Goal: Task Accomplishment & Management: Complete application form

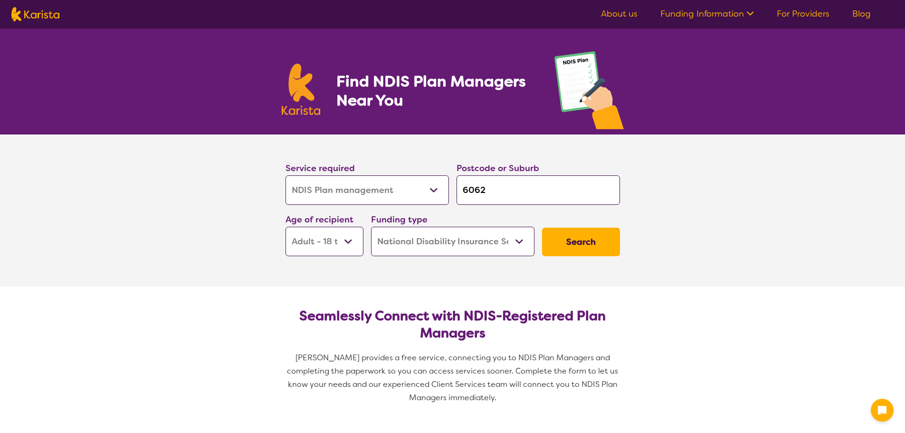
select select "NDIS Plan management"
select select "AD"
select select "NDIS"
select select "NDIS Plan management"
select select "AD"
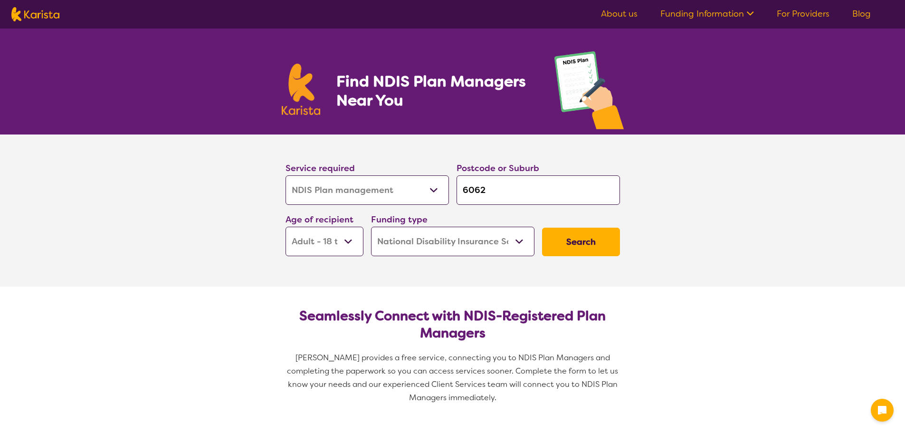
select select "NDIS"
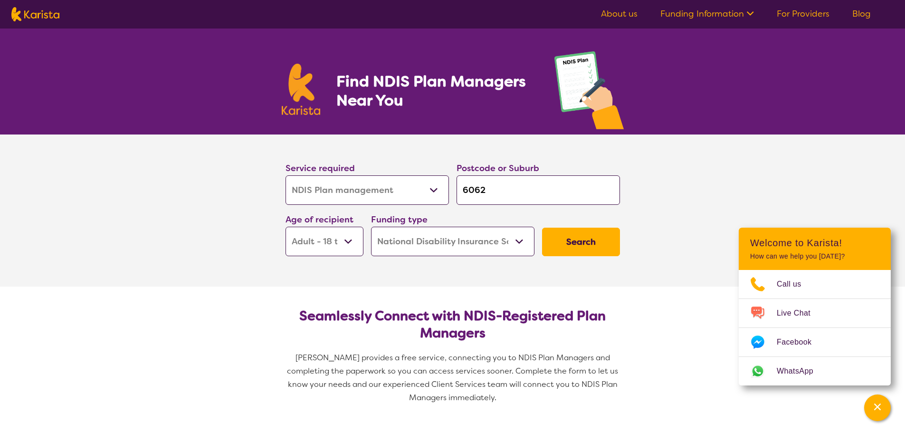
click at [585, 240] on button "Search" at bounding box center [581, 242] width 78 height 29
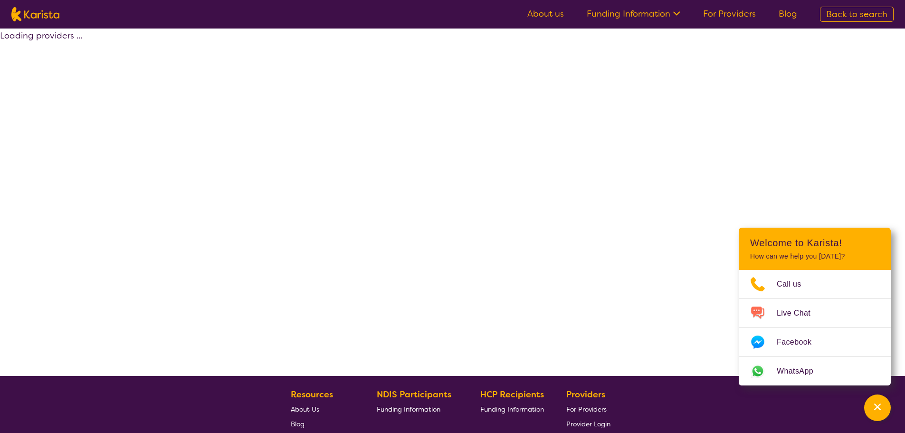
select select "by_score"
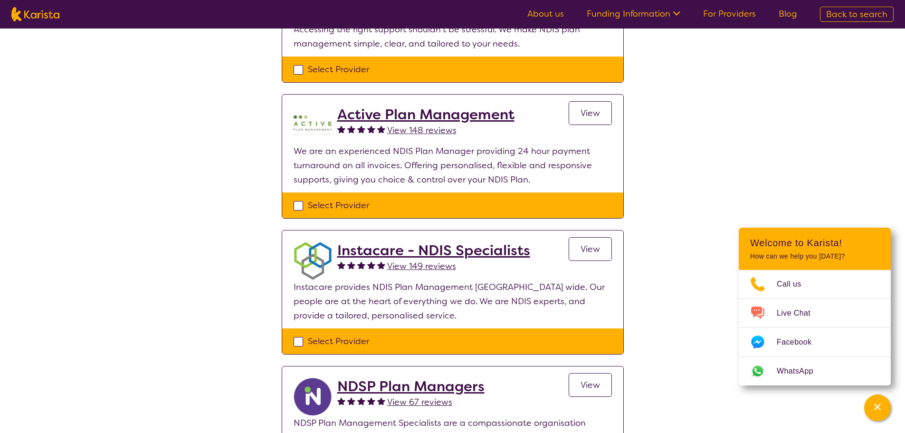
scroll to position [143, 0]
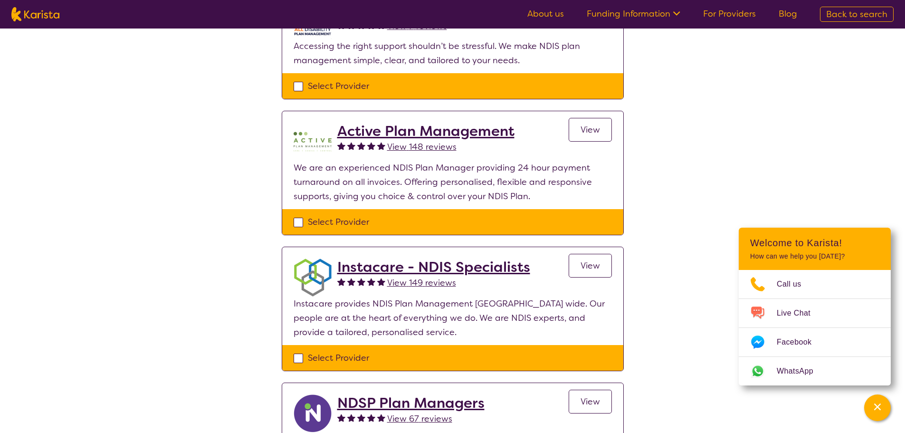
click at [597, 126] on span "View" at bounding box center [590, 129] width 19 height 11
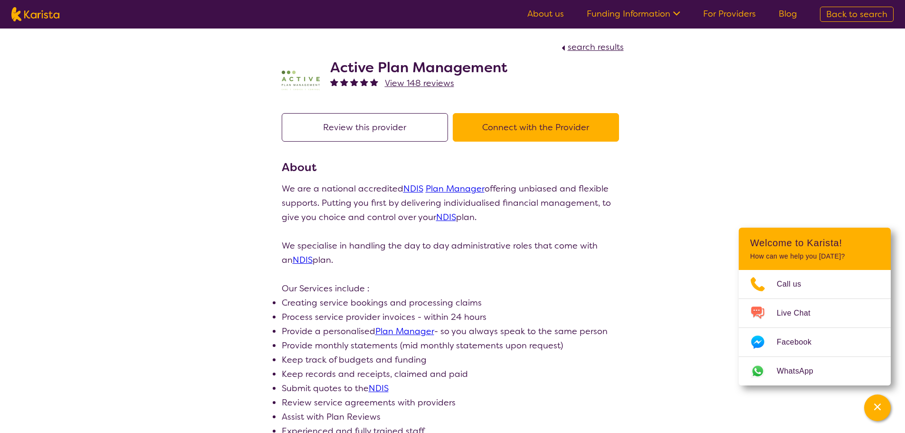
click at [728, 10] on link "For Providers" at bounding box center [729, 13] width 53 height 11
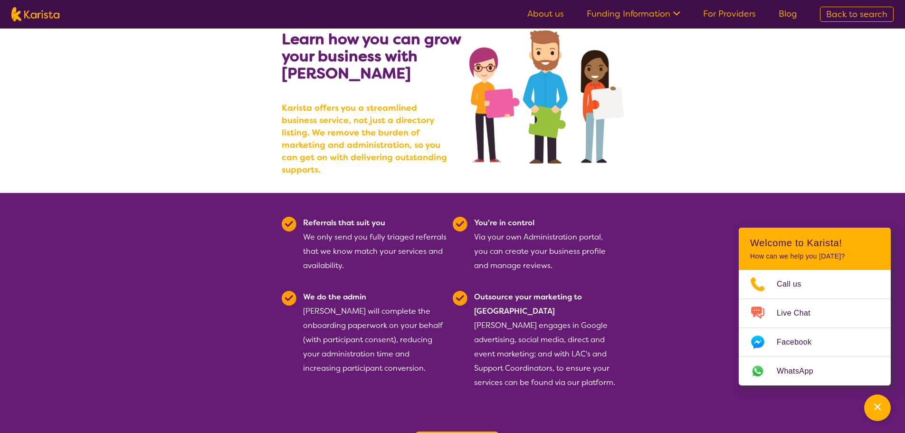
scroll to position [95, 0]
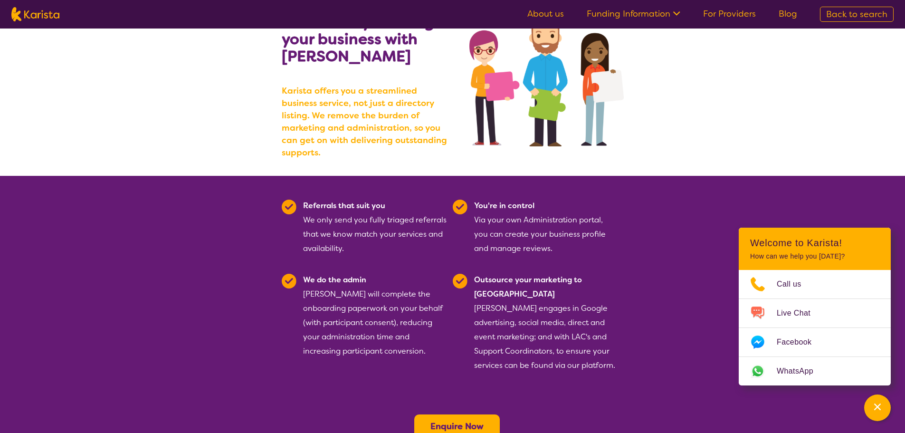
click at [457, 420] on b "Enquire Now" at bounding box center [456, 425] width 53 height 11
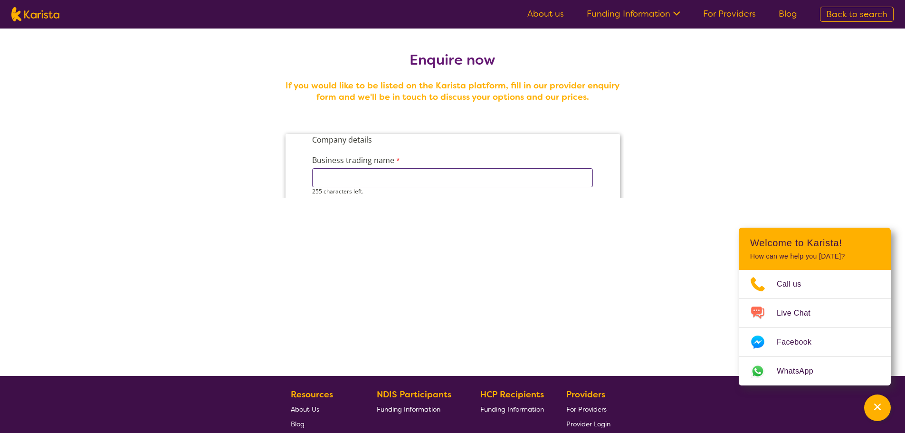
click at [473, 183] on input "Business trading name" at bounding box center [452, 177] width 281 height 19
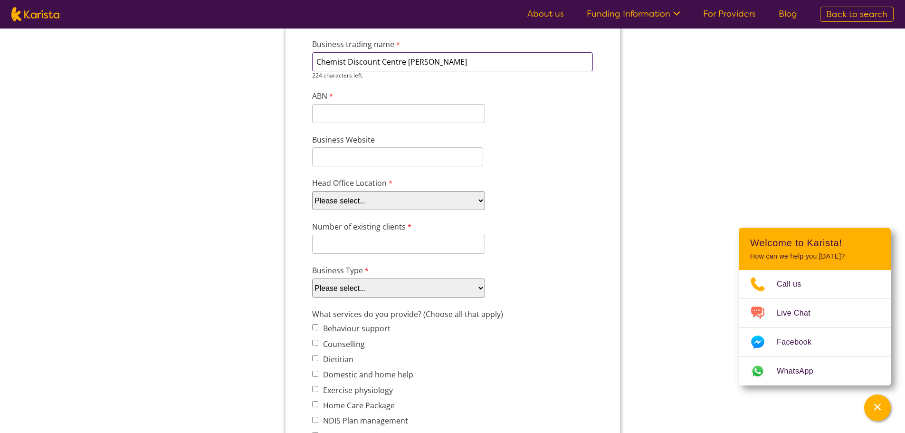
scroll to position [143, 0]
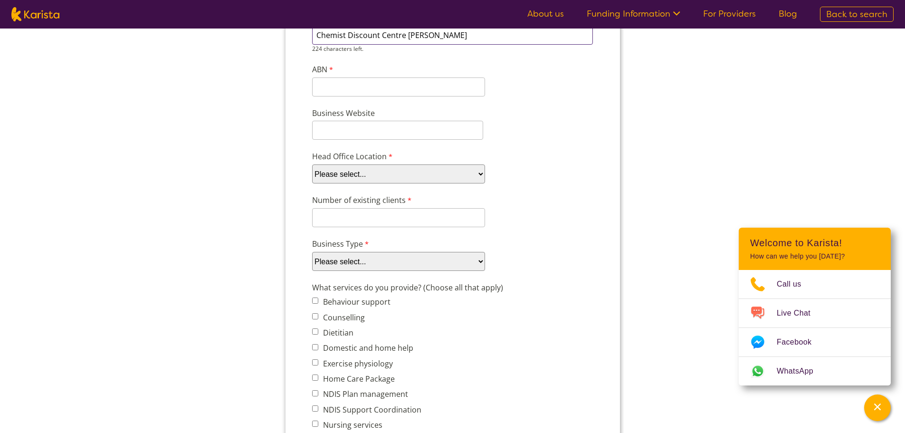
type input "Chemist Discount Centre Morley"
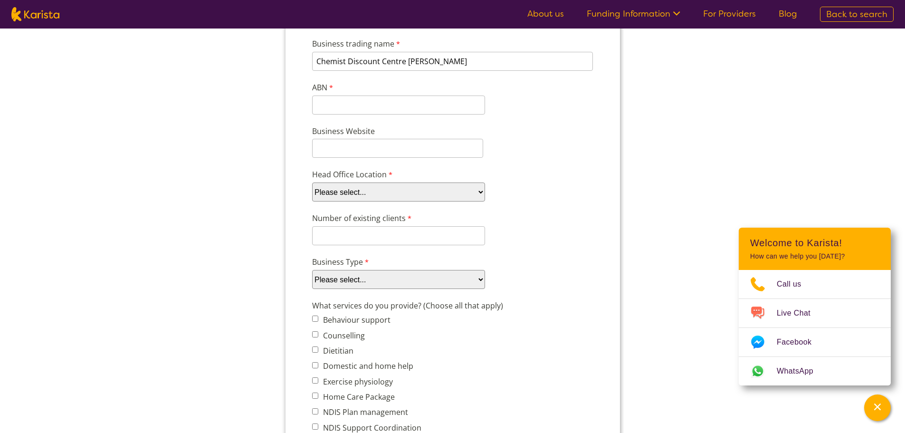
scroll to position [95, 0]
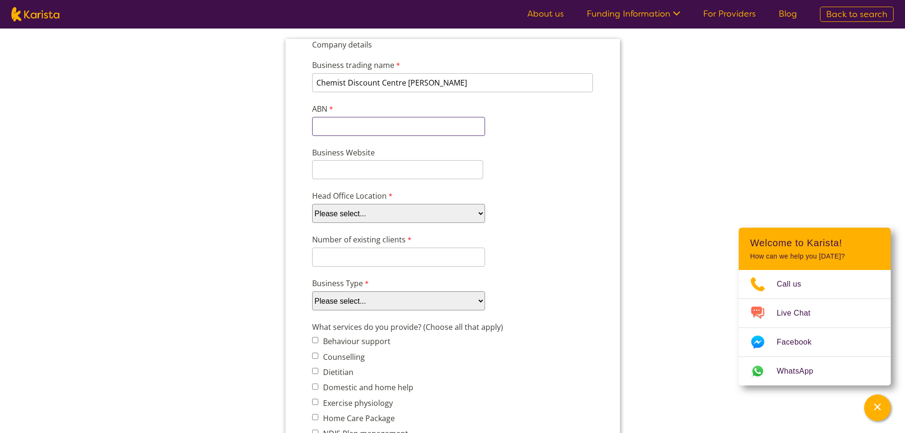
click at [352, 120] on div "ABN 11 characters left." at bounding box center [398, 119] width 181 height 37
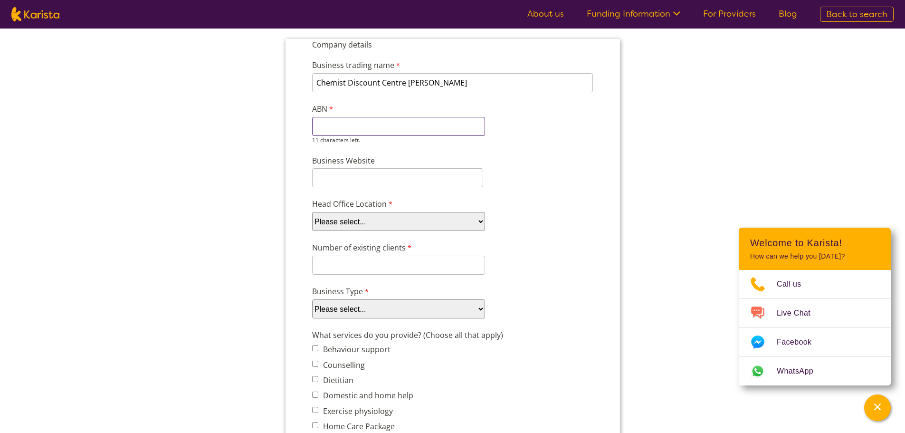
paste input "76 829 598"
type input "76 829 598"
click at [387, 179] on input "Business Website" at bounding box center [397, 177] width 171 height 19
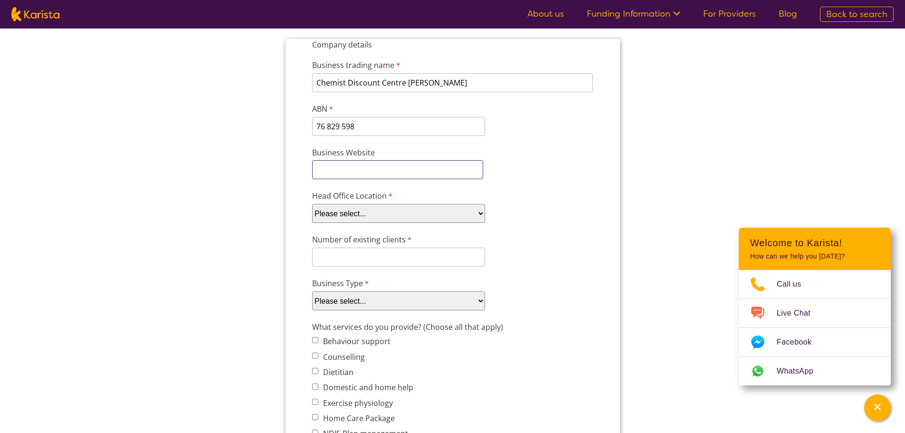
click at [342, 172] on input "Business Website" at bounding box center [397, 169] width 171 height 19
paste input "https://www.chemistdiscountcentre.com.au/"
type input "https://www.chemistdiscountcentre.com.au/"
click at [432, 218] on select "Please select... ACT NSW NT QLD SA TAS VIC WA" at bounding box center [398, 213] width 173 height 19
select select "tfa_101"
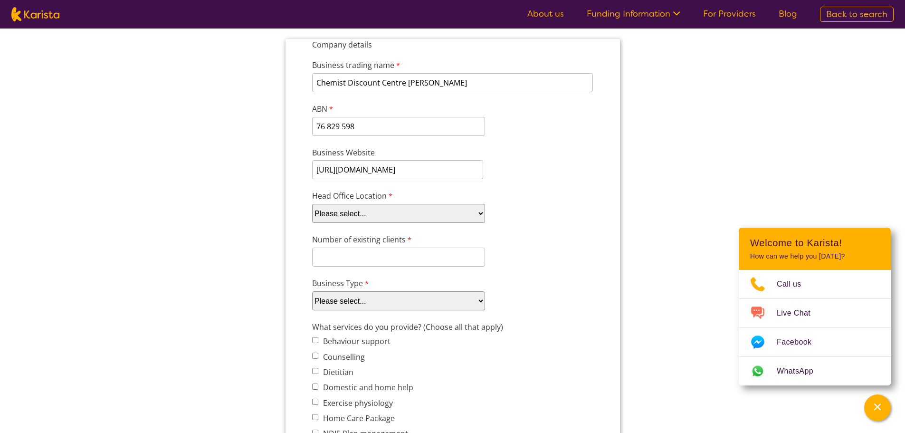
click at [312, 204] on select "Please select... ACT NSW NT QLD SA TAS VIC WA" at bounding box center [398, 213] width 173 height 19
click at [416, 256] on input "Number of existing clients" at bounding box center [398, 256] width 173 height 19
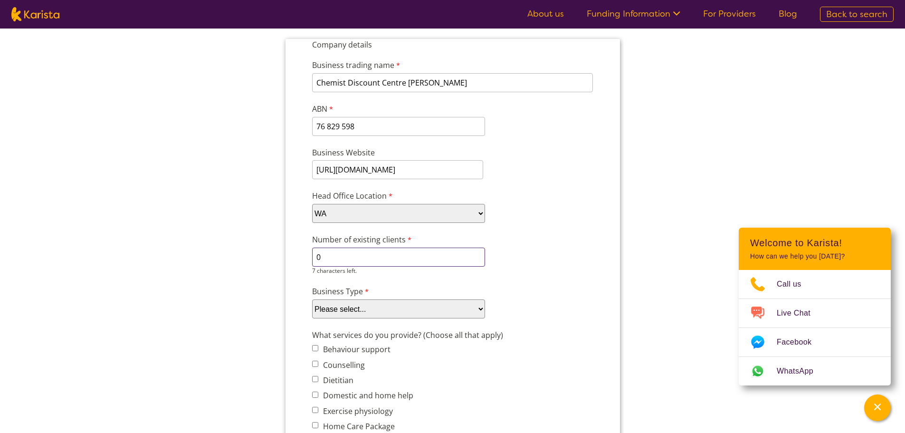
type input "0"
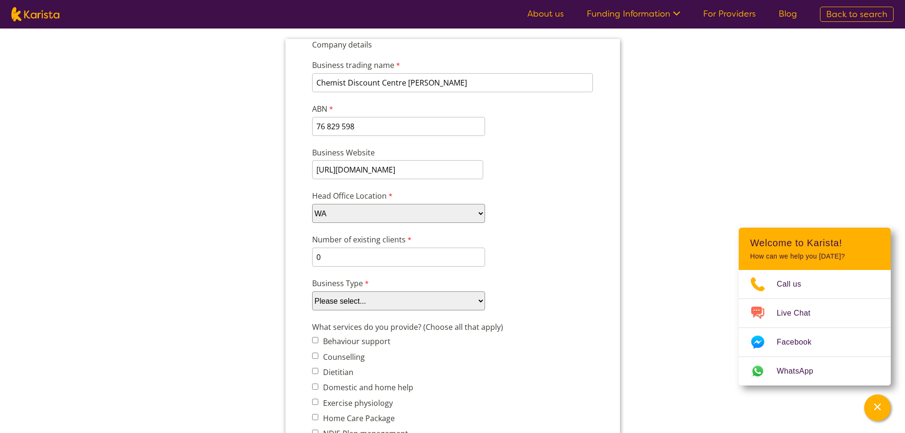
click at [517, 254] on div "Number of existing clients 0 7 characters left." at bounding box center [452, 250] width 289 height 37
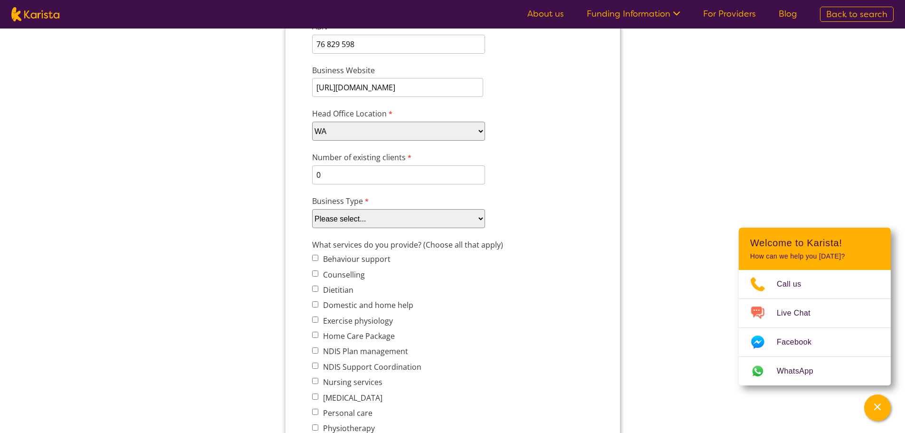
scroll to position [190, 0]
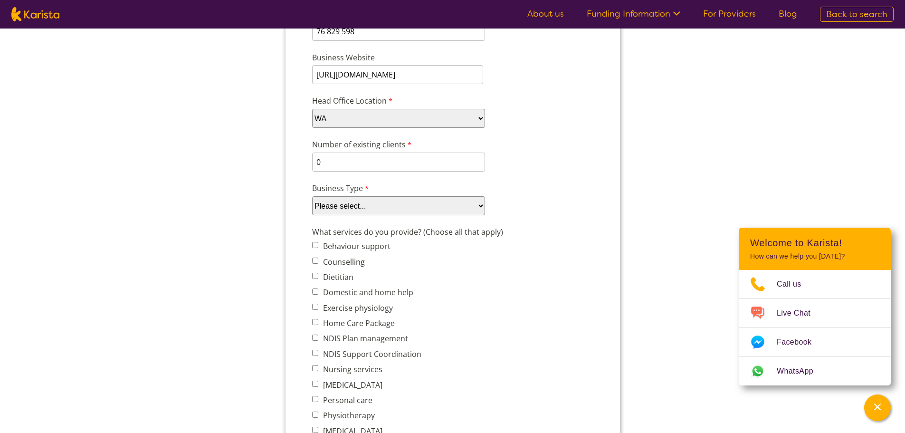
click at [455, 208] on select "Please select... Company Individual/Sole Trader Other (please specify)" at bounding box center [398, 205] width 173 height 19
select select "tfa_88"
click at [312, 215] on select "Please select... Company Individual/Sole Trader Other (please specify)" at bounding box center [398, 205] width 173 height 19
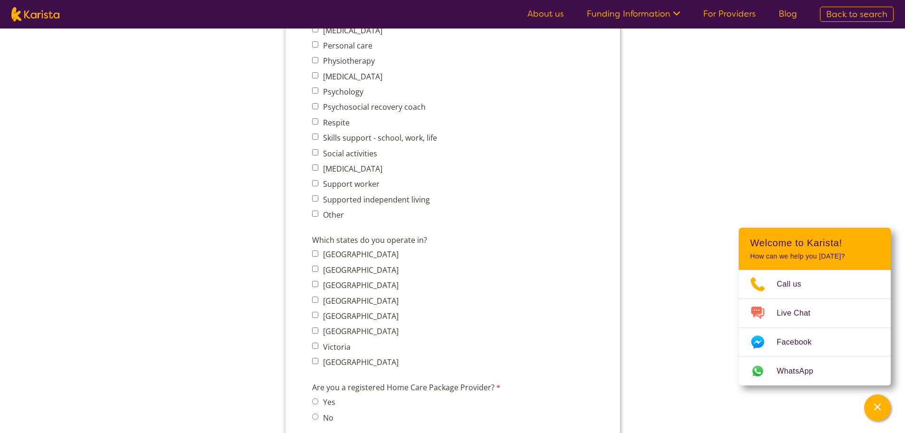
scroll to position [570, 0]
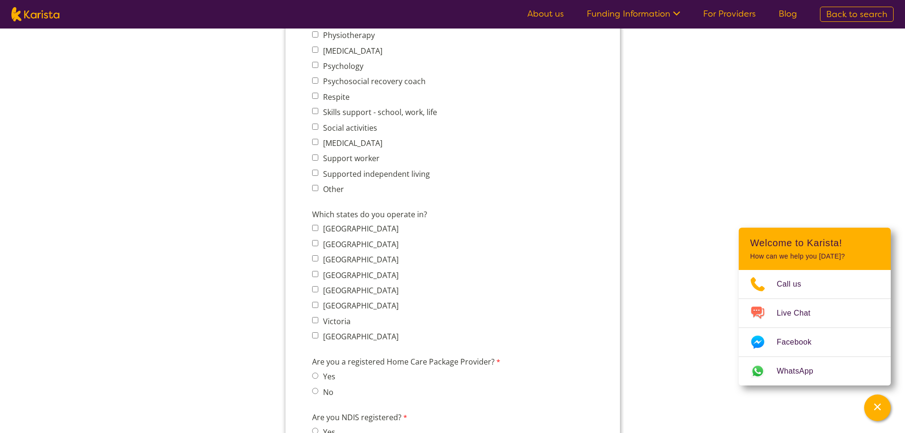
click at [314, 185] on input "Other" at bounding box center [315, 188] width 6 height 6
checkbox input "true"
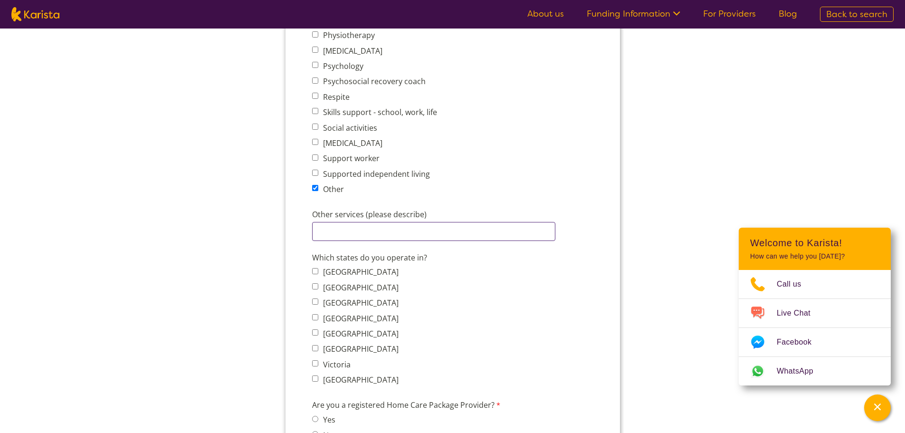
click at [347, 228] on input "Other services (please describe)" at bounding box center [433, 231] width 243 height 19
type input "Pharmacy"
click at [314, 378] on input "Western Australia" at bounding box center [315, 378] width 6 height 6
checkbox input "true"
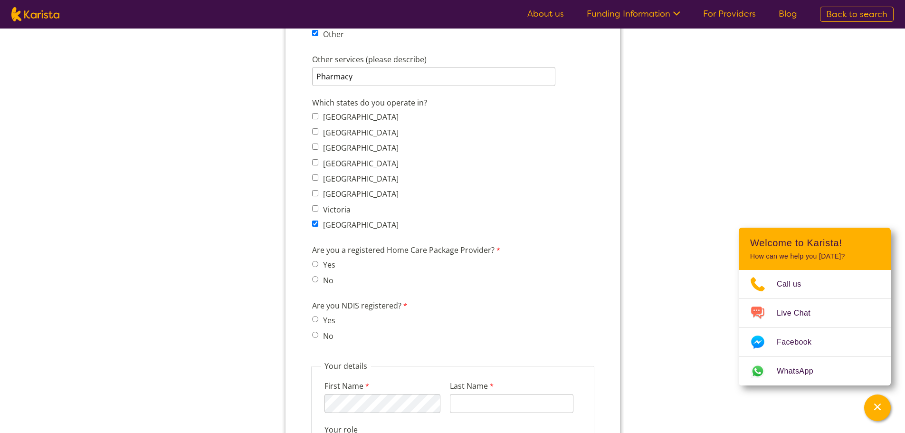
scroll to position [760, 0]
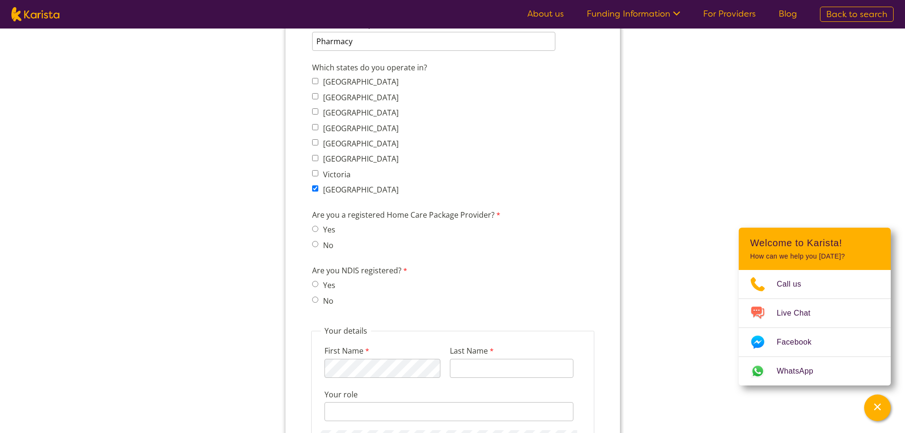
click at [314, 286] on input "Yes" at bounding box center [315, 284] width 6 height 6
radio input "true"
click at [316, 241] on span "No" at bounding box center [326, 244] width 29 height 13
click at [314, 244] on input "No" at bounding box center [315, 244] width 6 height 6
radio input "true"
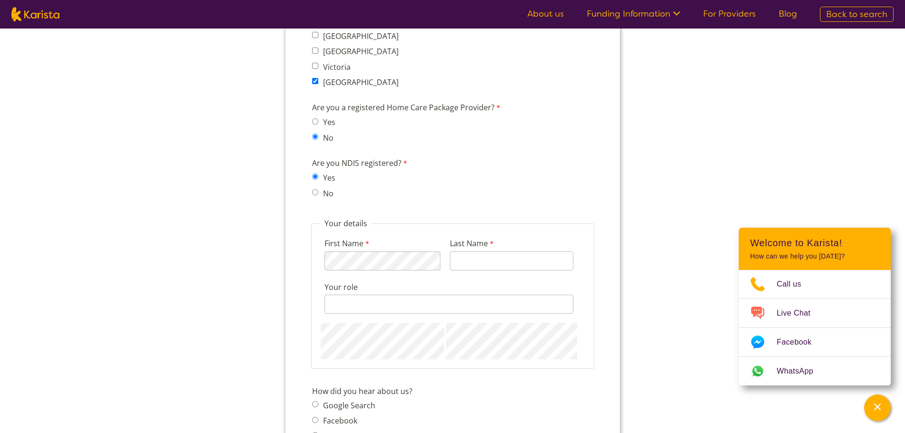
scroll to position [903, 0]
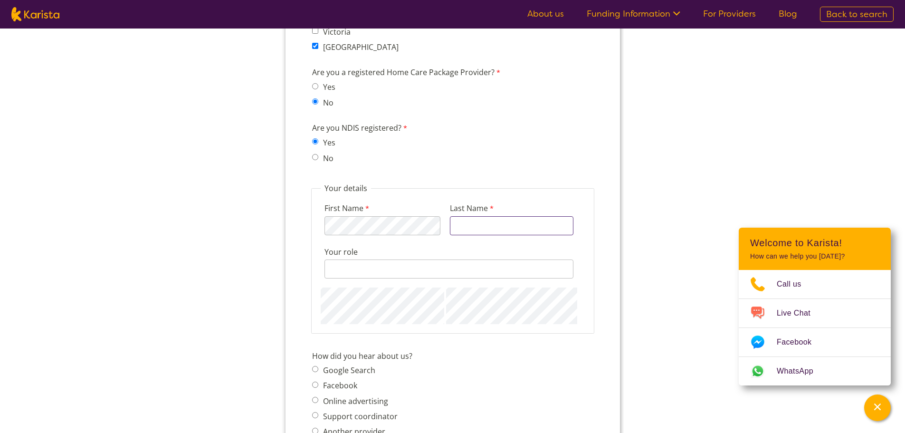
click at [495, 222] on input "Last Name" at bounding box center [511, 225] width 124 height 19
type input "Nabbs"
drag, startPoint x: 440, startPoint y: 269, endPoint x: 436, endPoint y: 267, distance: 5.1
click at [439, 269] on input "Your role" at bounding box center [448, 268] width 249 height 19
type input "Pharmacist"
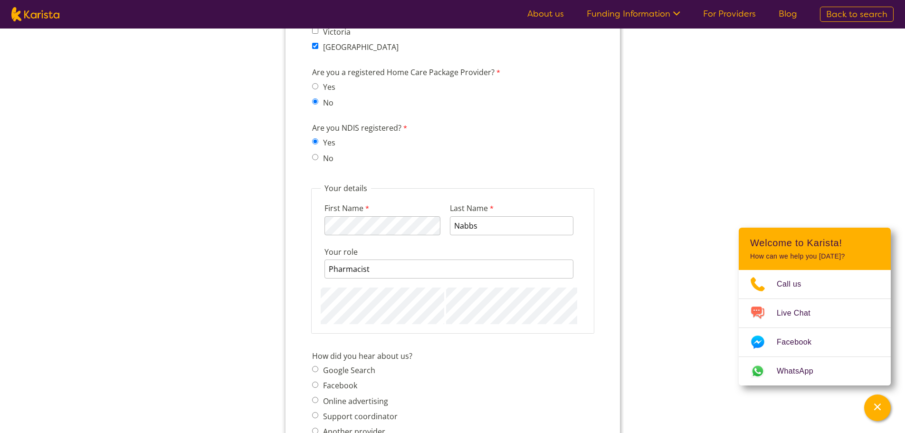
click at [518, 390] on div "How did you hear about us? Google Search Facebook Online advertising Support co…" at bounding box center [452, 410] width 289 height 125
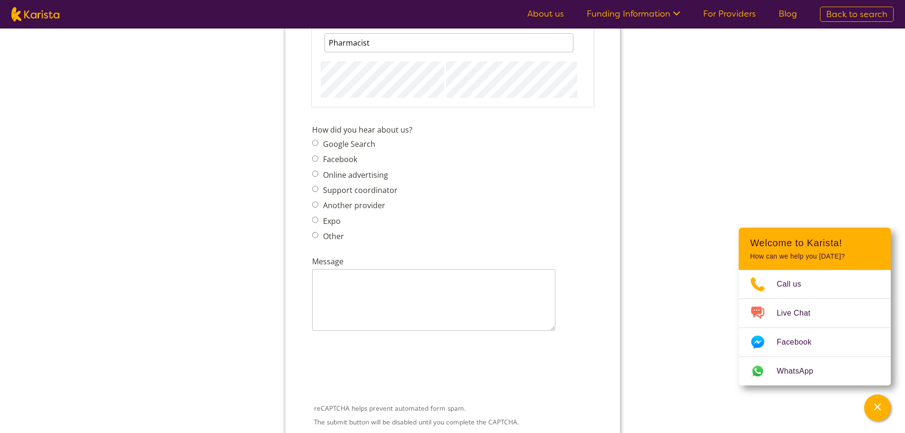
scroll to position [1140, 0]
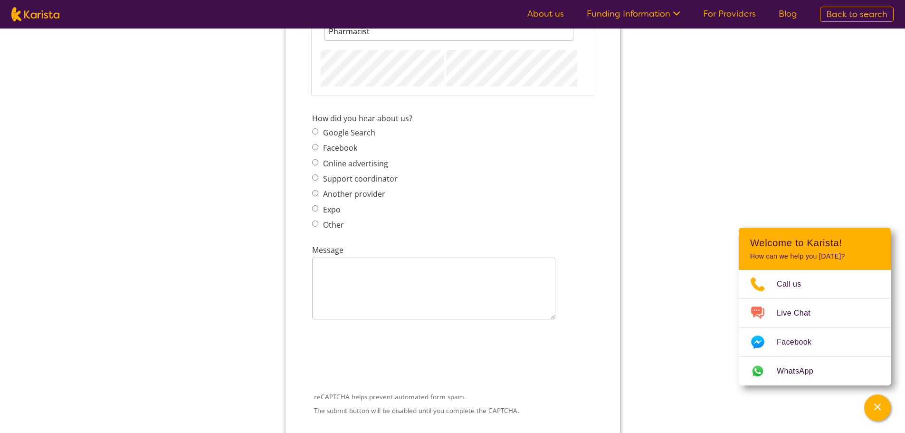
click at [317, 223] on input "Other" at bounding box center [315, 223] width 6 height 6
radio input "true"
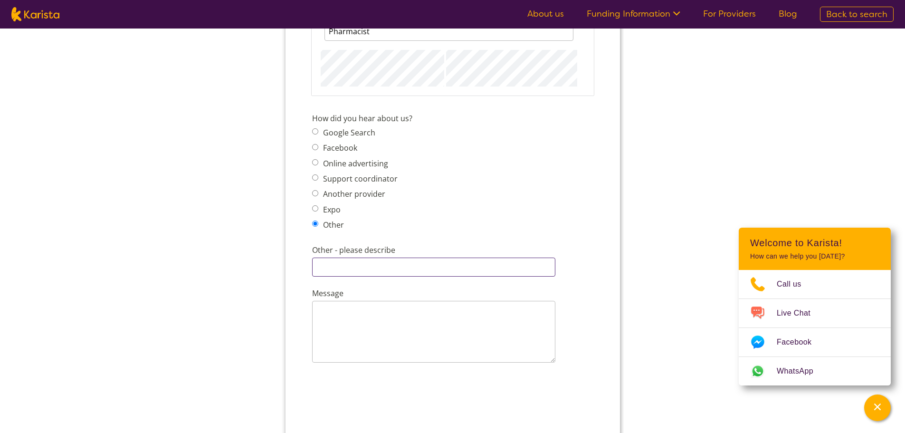
click at [347, 270] on input "Other - please describe" at bounding box center [433, 266] width 243 height 19
click at [315, 162] on input "Online advertising" at bounding box center [315, 162] width 6 height 6
radio input "true"
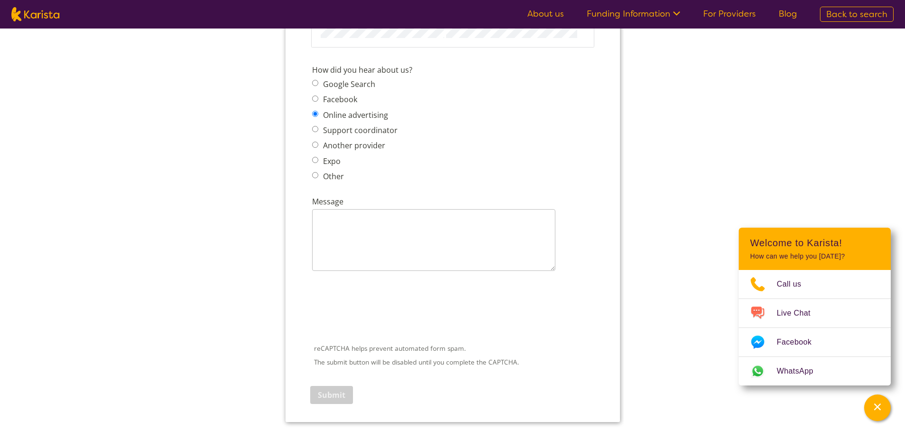
scroll to position [1235, 0]
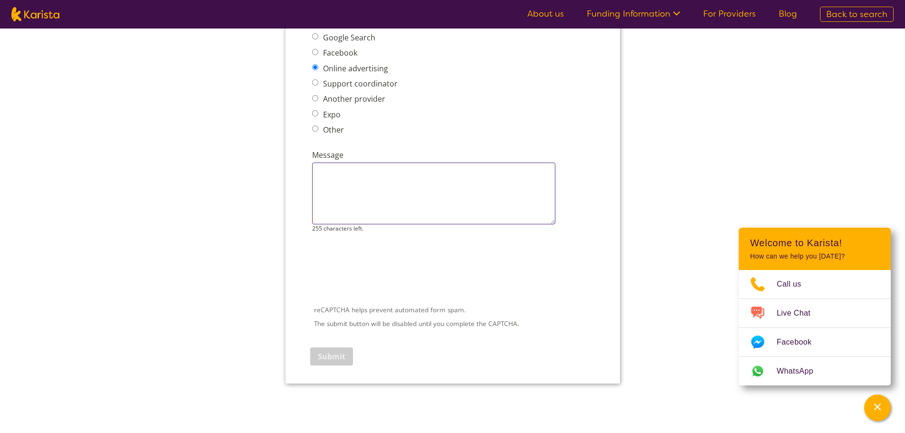
click at [352, 177] on textarea "Message" at bounding box center [433, 193] width 243 height 62
click at [495, 171] on textarea "We are NDIS regirstered and lookign to assist locla participants anyway we can …" at bounding box center [433, 193] width 243 height 62
click at [408, 200] on textarea "We are NDIS regirstered and lookign to assist local participants anyway we can …" at bounding box center [433, 193] width 243 height 62
click at [382, 170] on textarea "We are NDIS regirstered and lookign to assist local participants anyway we can …" at bounding box center [433, 193] width 243 height 62
click at [379, 170] on textarea "We are NDIS regirstered and lookign to assist local participants anyway we can …" at bounding box center [433, 193] width 243 height 62
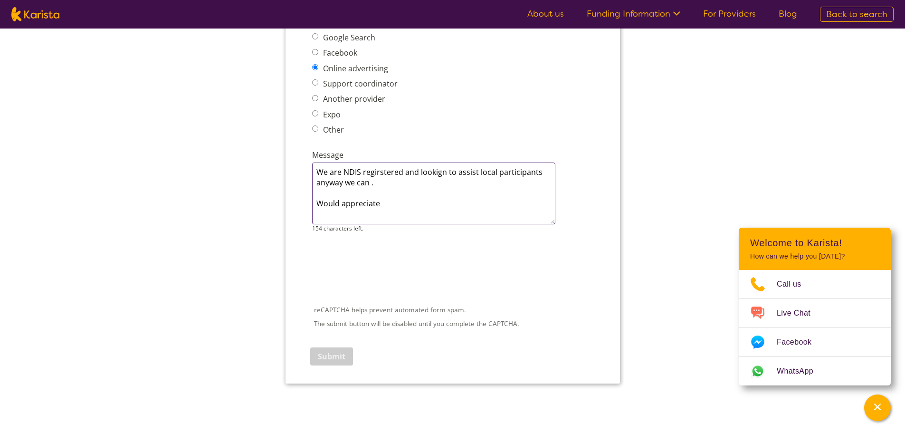
click at [378, 173] on textarea "We are NDIS regirstered and lookign to assist local participants anyway we can …" at bounding box center [433, 193] width 243 height 62
click at [380, 173] on textarea "We are NDIS regirstered and lookign to assist local participants anyway we can …" at bounding box center [433, 193] width 243 height 62
click at [398, 200] on textarea "We are NDIS registered and lookign to assist local participants anyway we can .…" at bounding box center [433, 193] width 243 height 62
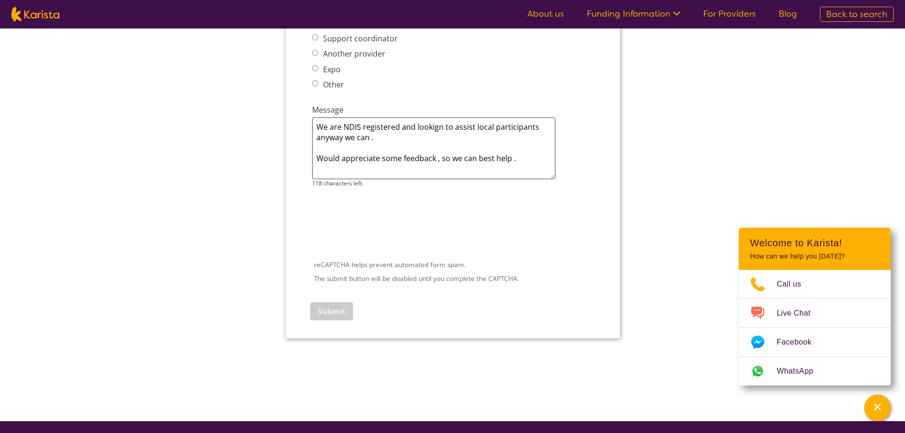
scroll to position [1330, 0]
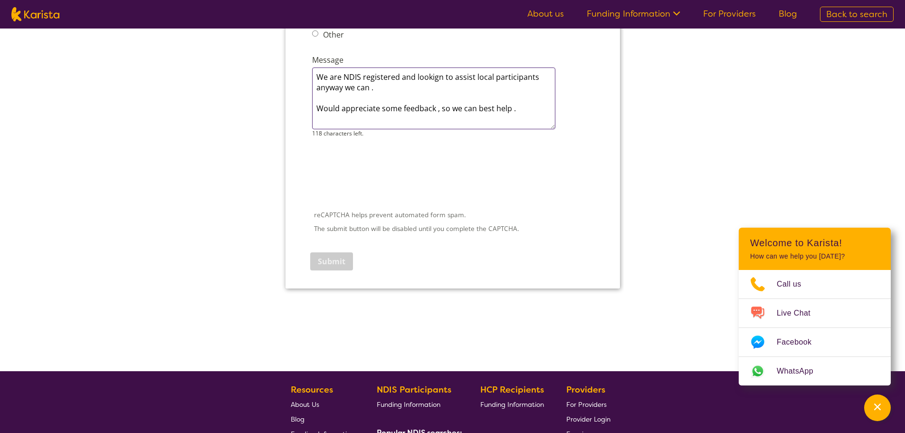
type textarea "We are NDIS registered and lookign to assist local participants anyway we can .…"
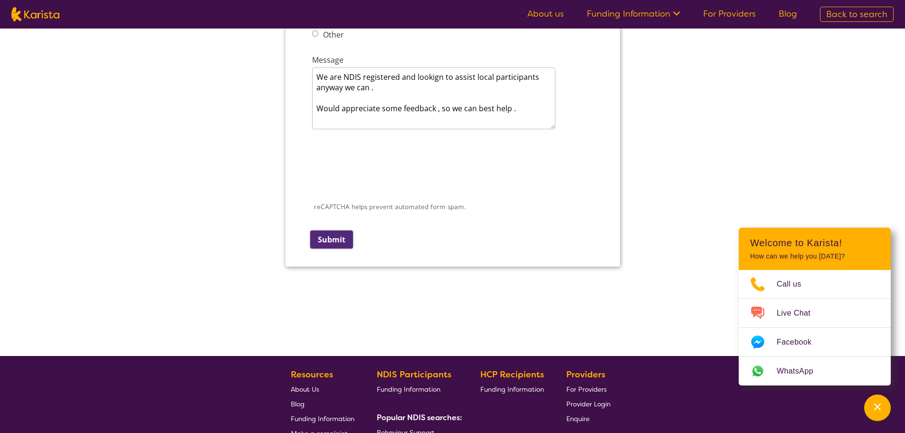
click at [338, 245] on input "Submit" at bounding box center [331, 239] width 43 height 18
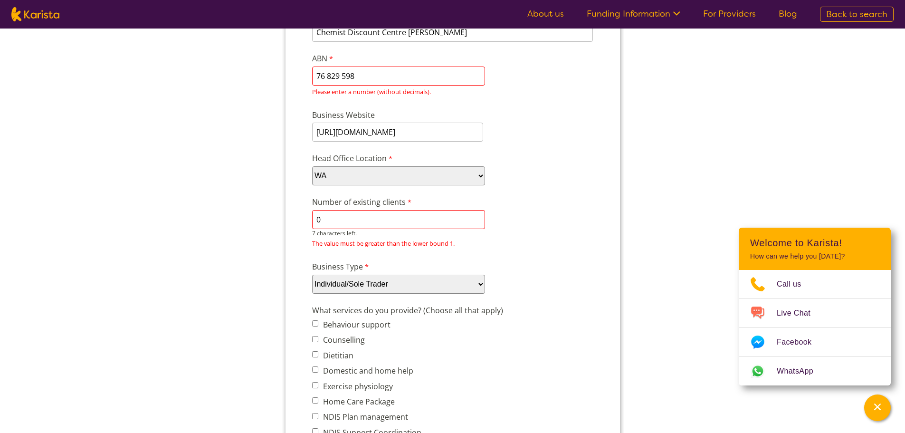
scroll to position [0, 0]
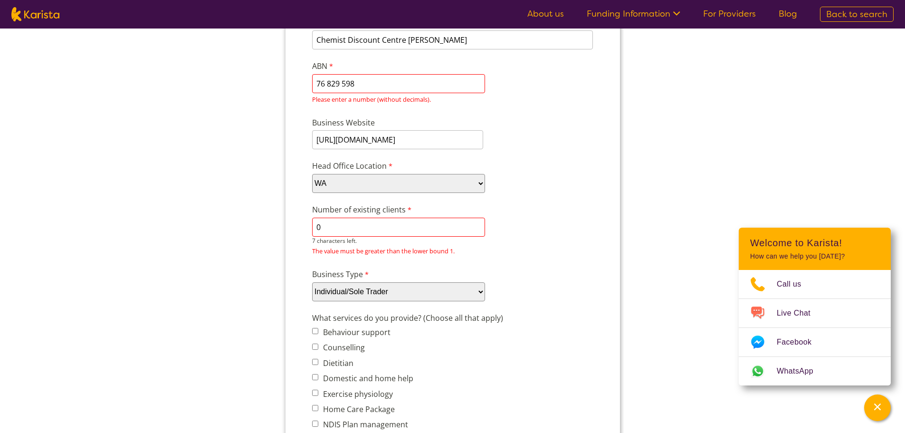
click at [474, 226] on input "0" at bounding box center [398, 227] width 173 height 19
drag, startPoint x: 428, startPoint y: 225, endPoint x: 250, endPoint y: 226, distance: 177.7
type input "1"
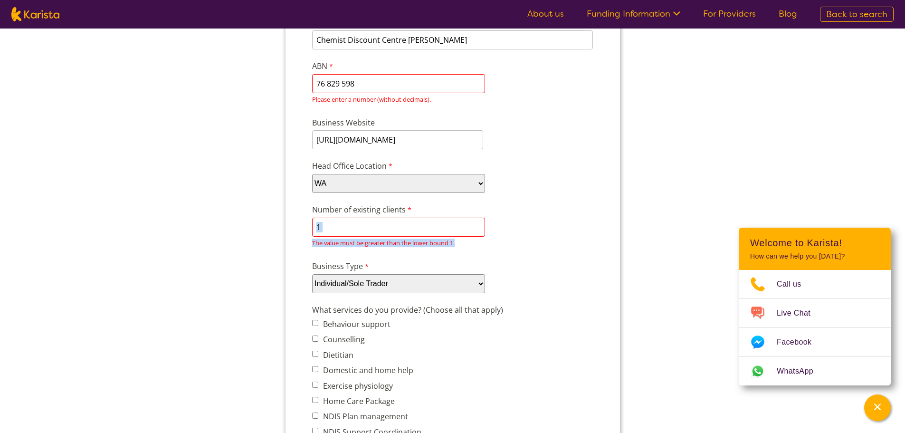
drag, startPoint x: 512, startPoint y: 234, endPoint x: 569, endPoint y: 248, distance: 58.9
click at [569, 248] on div "Number of existing clients 1 7 characters left. The value must be greater than …" at bounding box center [452, 226] width 289 height 49
click at [573, 249] on div "Number of existing clients 1 7 characters left. The value must be greater than …" at bounding box center [452, 226] width 289 height 49
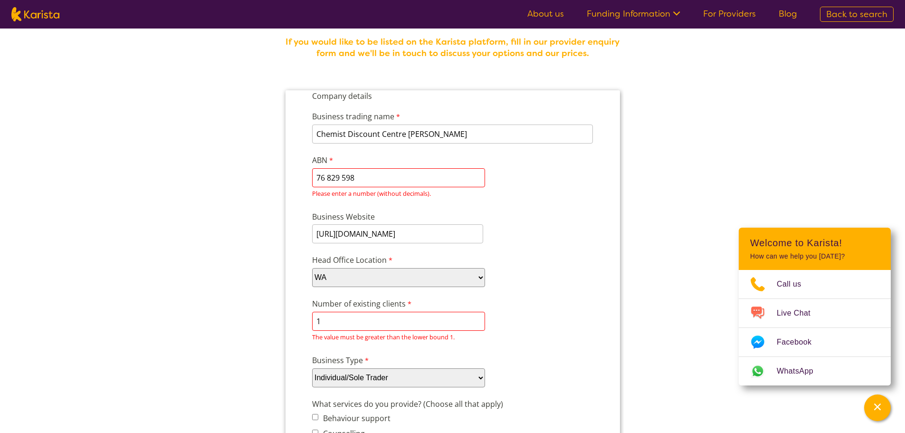
scroll to position [43, 0]
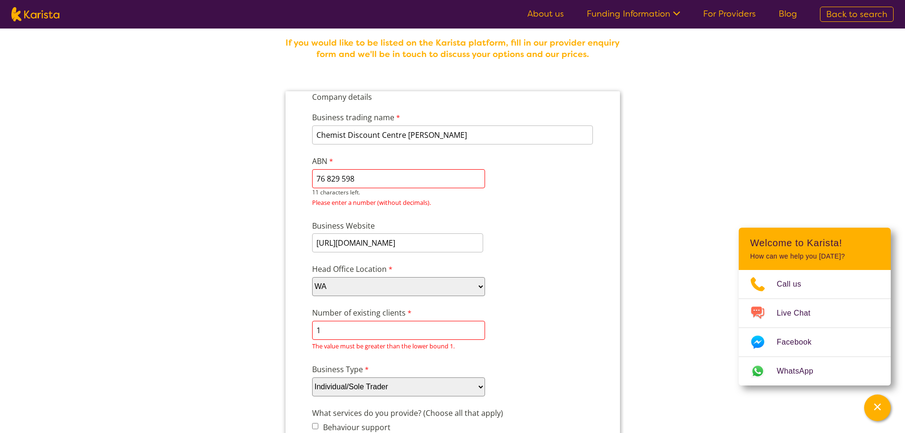
click at [328, 179] on input "76 829 598" at bounding box center [398, 178] width 173 height 19
click at [339, 174] on input "76829 598" at bounding box center [398, 178] width 173 height 19
click at [362, 180] on input "76829598" at bounding box center [398, 178] width 173 height 19
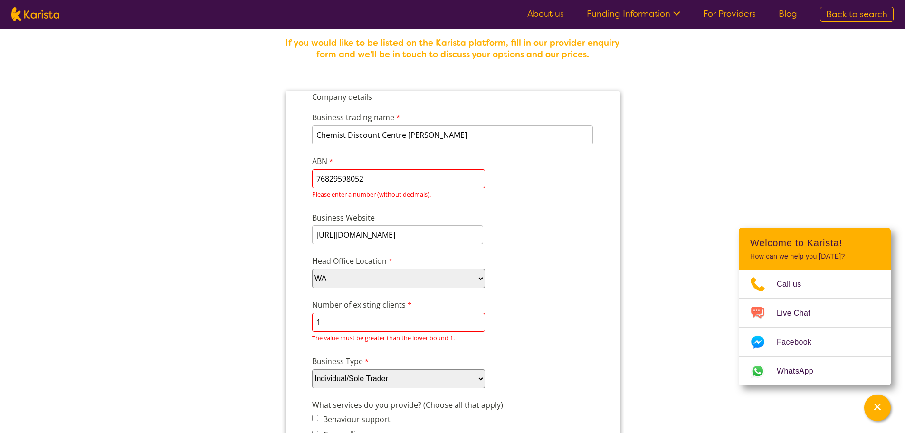
click at [520, 221] on div "Business Website https://www.chemistdiscountcentre.com.au/" at bounding box center [452, 228] width 289 height 36
click at [527, 220] on div "Business Website https://www.chemistdiscountcentre.com.au/" at bounding box center [452, 228] width 289 height 36
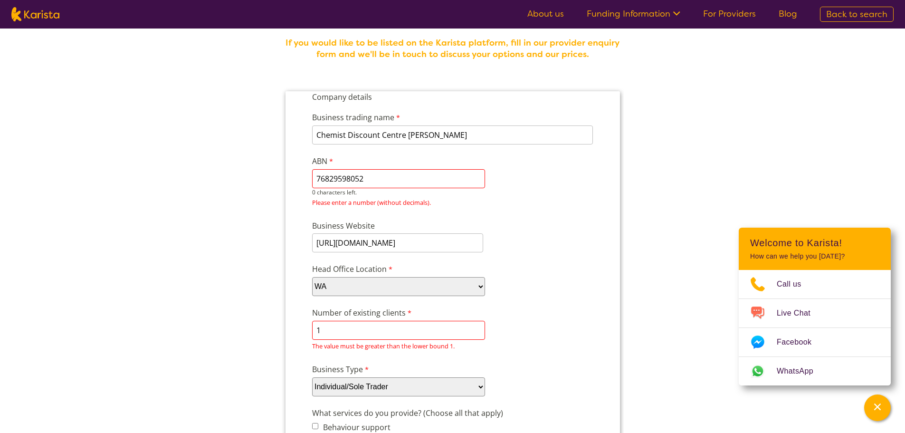
drag, startPoint x: 380, startPoint y: 176, endPoint x: 269, endPoint y: 175, distance: 110.2
type input "76829598052"
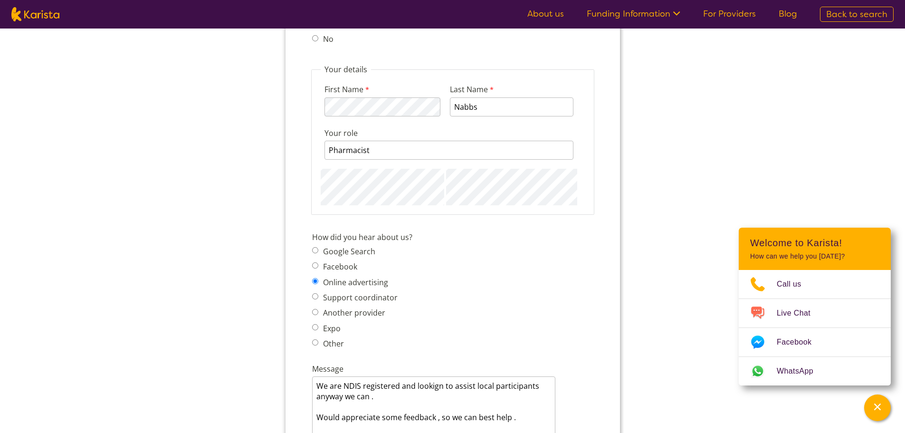
scroll to position [1230, 0]
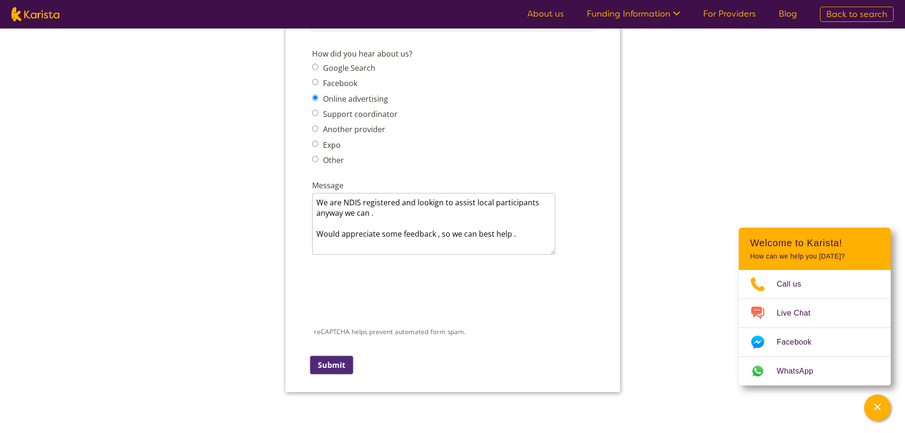
click at [333, 362] on input "Submit" at bounding box center [331, 365] width 43 height 18
